Goal: Use online tool/utility: Utilize a website feature to perform a specific function

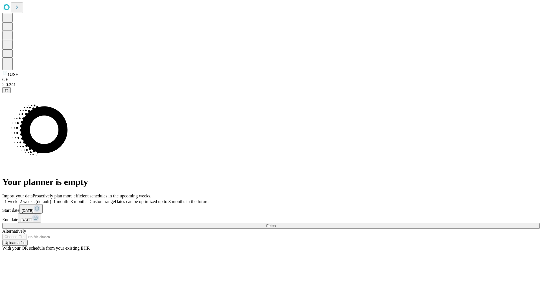
click at [51, 199] on label "2 weeks (default)" at bounding box center [35, 201] width 34 height 5
click at [276, 224] on span "Fetch" at bounding box center [270, 226] width 9 height 4
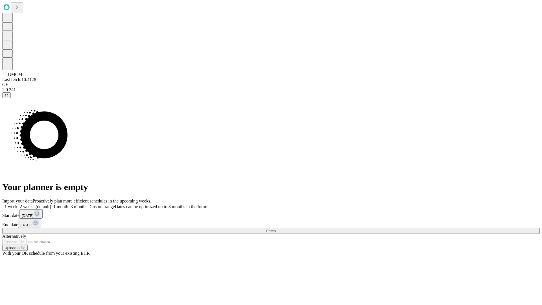
click at [51, 204] on label "2 weeks (default)" at bounding box center [35, 206] width 34 height 5
click at [276, 229] on span "Fetch" at bounding box center [270, 231] width 9 height 4
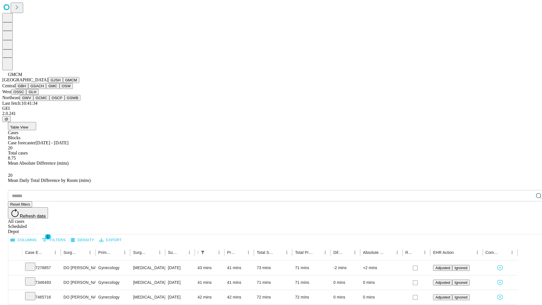
click at [28, 89] on button "GBH" at bounding box center [22, 86] width 13 height 6
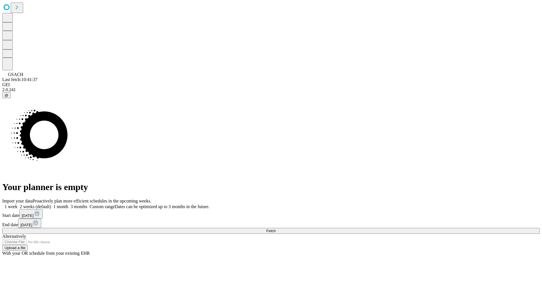
click at [51, 204] on label "2 weeks (default)" at bounding box center [35, 206] width 34 height 5
click at [276, 229] on span "Fetch" at bounding box center [270, 231] width 9 height 4
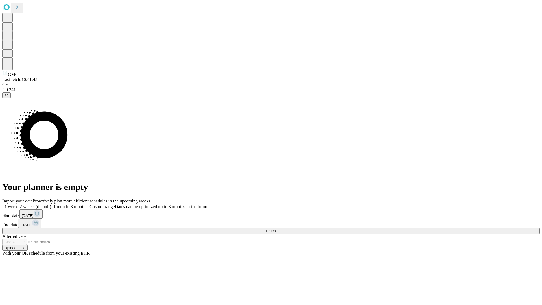
click at [51, 204] on label "2 weeks (default)" at bounding box center [35, 206] width 34 height 5
click at [276, 229] on span "Fetch" at bounding box center [270, 231] width 9 height 4
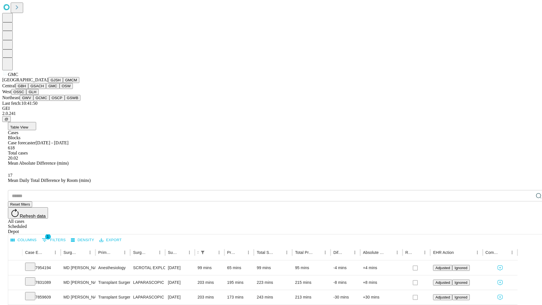
click at [60, 89] on button "OSW" at bounding box center [67, 86] width 14 height 6
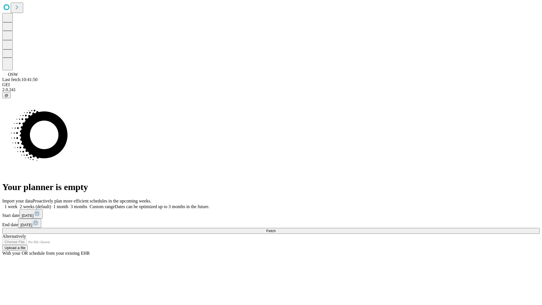
click at [51, 204] on label "2 weeks (default)" at bounding box center [35, 206] width 34 height 5
click at [276, 229] on span "Fetch" at bounding box center [270, 231] width 9 height 4
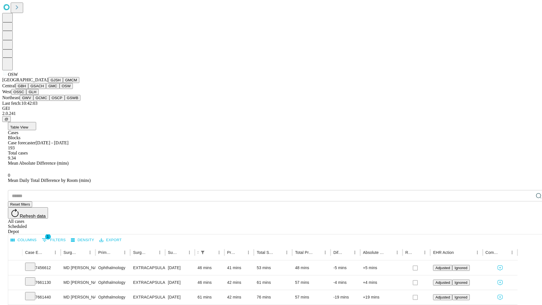
click at [27, 95] on button "OSSC" at bounding box center [18, 92] width 15 height 6
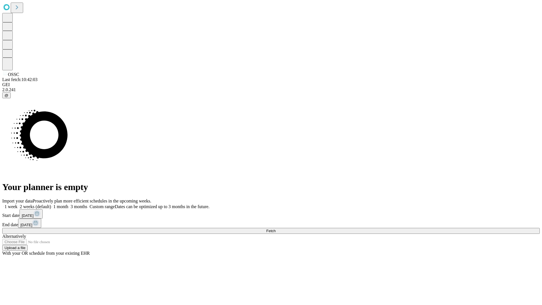
click at [51, 204] on label "2 weeks (default)" at bounding box center [35, 206] width 34 height 5
click at [276, 229] on span "Fetch" at bounding box center [270, 231] width 9 height 4
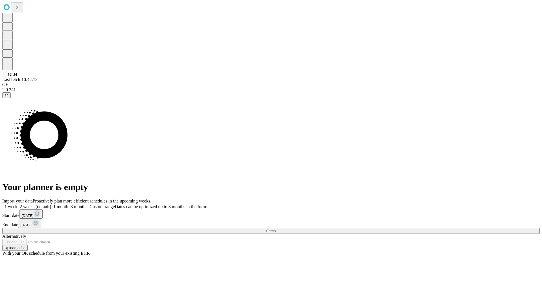
click at [51, 204] on label "2 weeks (default)" at bounding box center [35, 206] width 34 height 5
click at [276, 229] on span "Fetch" at bounding box center [270, 231] width 9 height 4
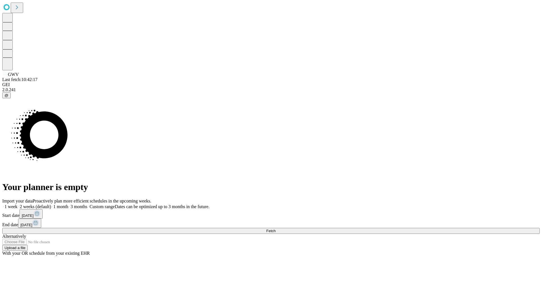
click at [51, 204] on label "2 weeks (default)" at bounding box center [35, 206] width 34 height 5
click at [276, 229] on span "Fetch" at bounding box center [270, 231] width 9 height 4
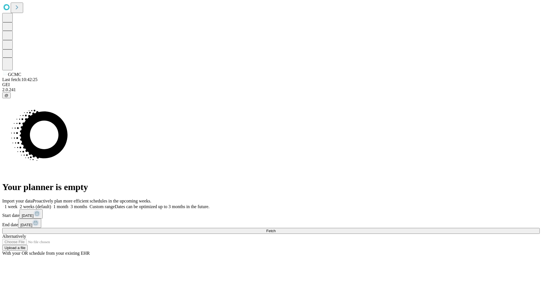
click at [51, 204] on label "2 weeks (default)" at bounding box center [35, 206] width 34 height 5
click at [276, 229] on span "Fetch" at bounding box center [270, 231] width 9 height 4
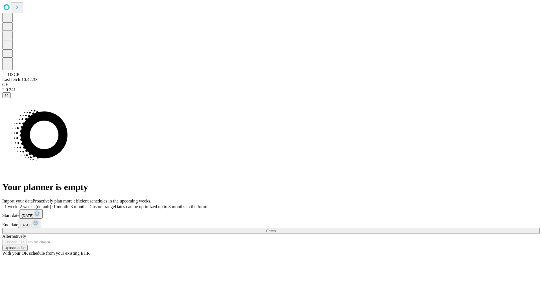
click at [51, 204] on label "2 weeks (default)" at bounding box center [35, 206] width 34 height 5
click at [276, 229] on span "Fetch" at bounding box center [270, 231] width 9 height 4
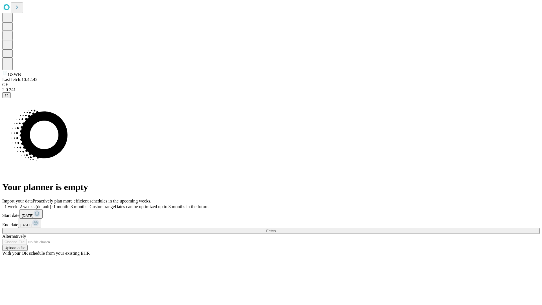
click at [51, 204] on label "2 weeks (default)" at bounding box center [35, 206] width 34 height 5
click at [276, 229] on span "Fetch" at bounding box center [270, 231] width 9 height 4
